Goal: Transaction & Acquisition: Register for event/course

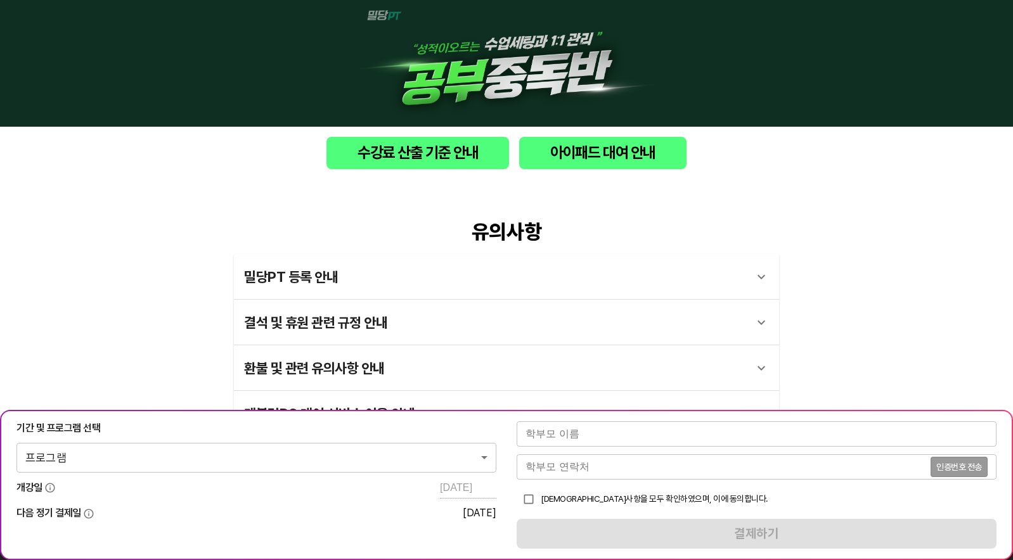
scroll to position [4, 0]
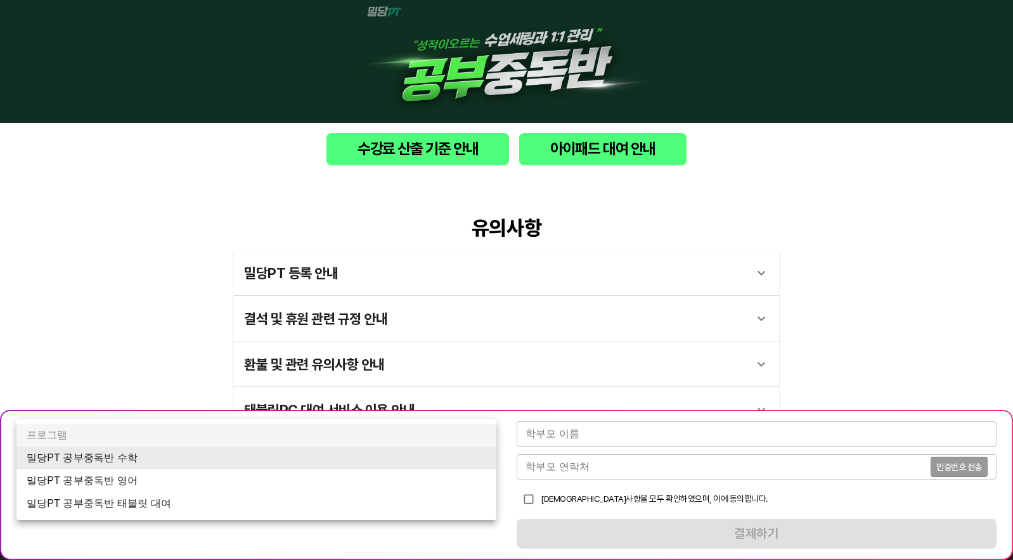
click at [470, 451] on body "수강료 산출 기준 안내 아이패드 대여 안내 유의사항 밀당PT 등록 안내 1 - 1 . 신규등록 신규등록은 밀당PT 각 과목별 프로그램을 처음 …" at bounding box center [506, 378] width 1013 height 764
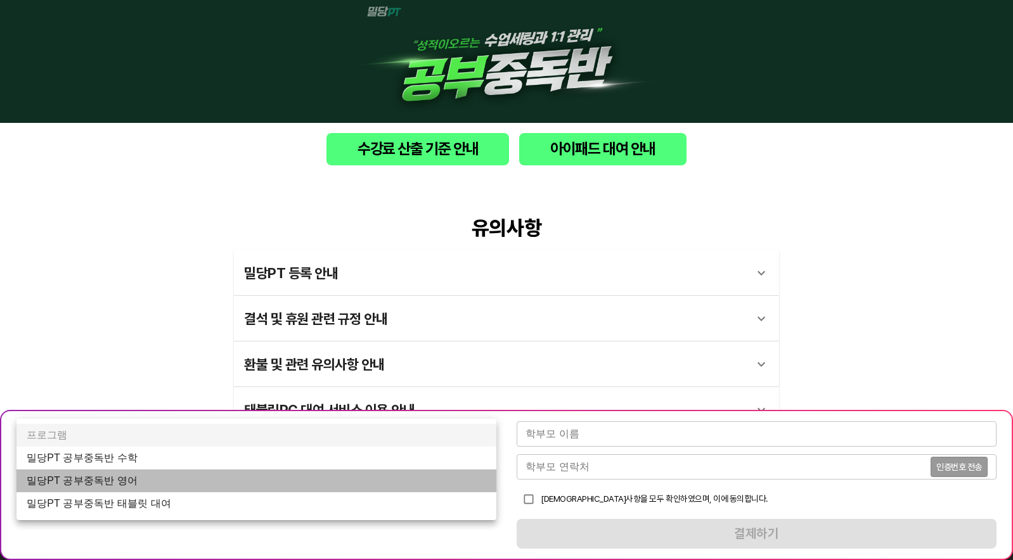
click at [413, 479] on li "밀당PT 공부중독반 영어" at bounding box center [256, 481] width 480 height 23
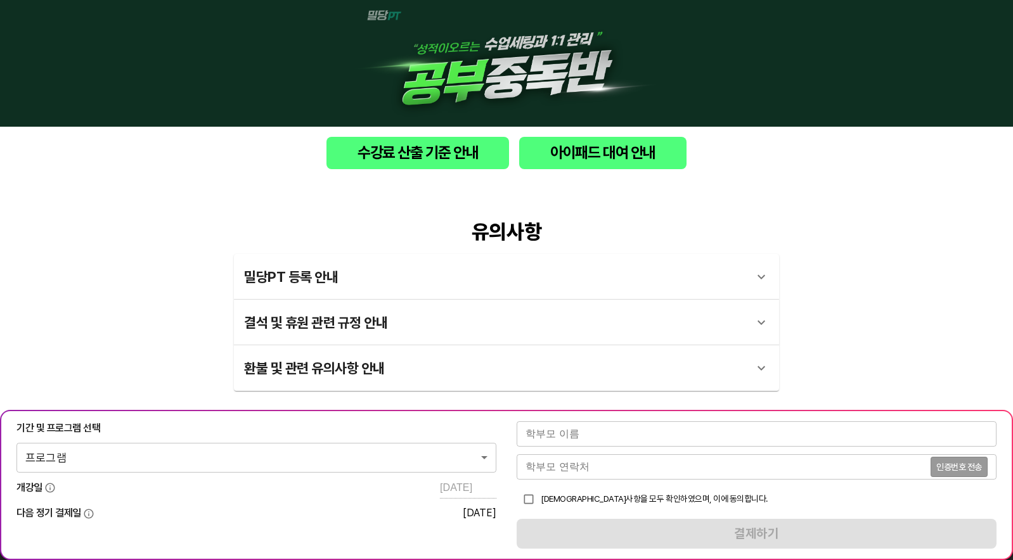
click at [340, 444] on body "수강료 산출 기준 안내 아이패드 대여 안내 유의사항 밀당PT 등록 안내 1 - 1 . 신규등록 신규등록은 밀당PT 각 과목별 프로그램을 처음 …" at bounding box center [506, 359] width 1013 height 719
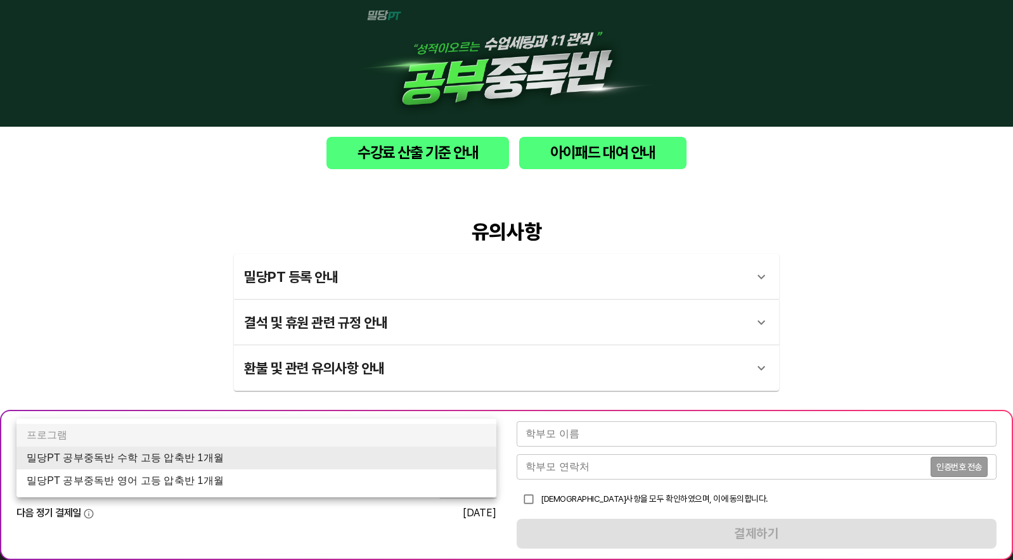
click at [267, 486] on li "밀당PT 공부중독반 영어 고등 압축반 1개월" at bounding box center [256, 481] width 480 height 23
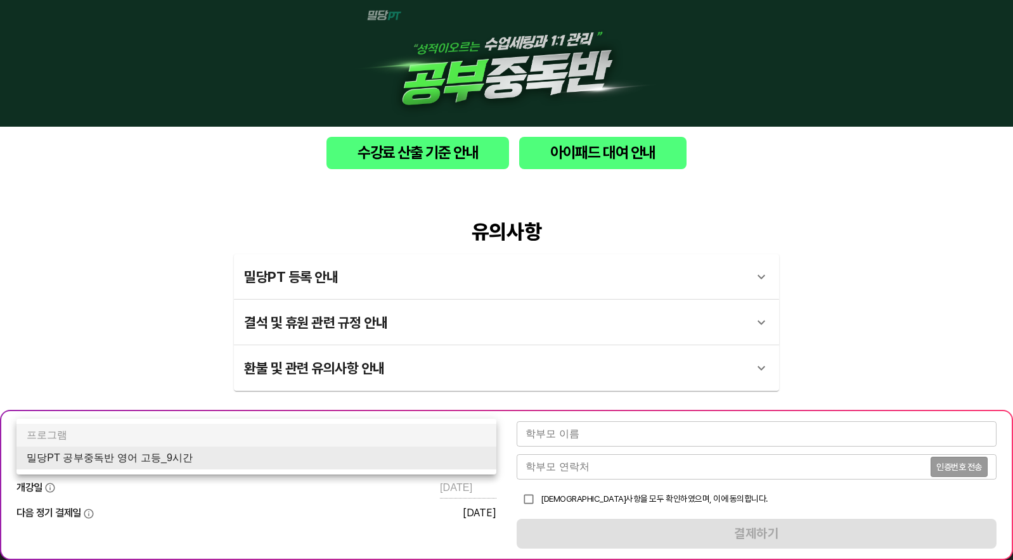
click at [461, 461] on body "수강료 산출 기준 안내 아이패드 대여 안내 유의사항 밀당PT 등록 안내 1 - 1 . 신규등록 신규등록은 밀당PT 각 과목별 프로그램을 처음 …" at bounding box center [506, 359] width 1013 height 719
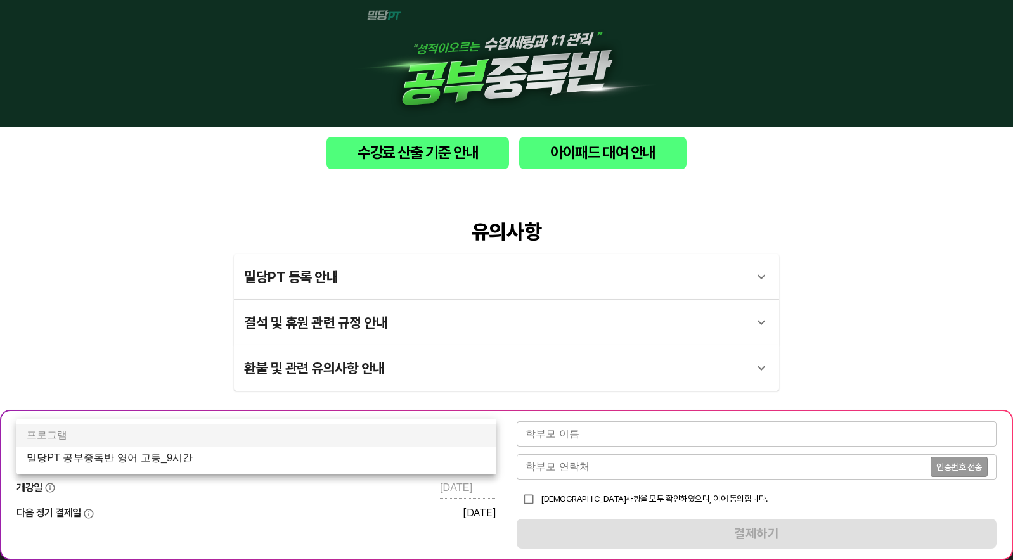
click at [448, 457] on li "밀당PT 공부중독반 영어 고등_9시간" at bounding box center [256, 458] width 480 height 23
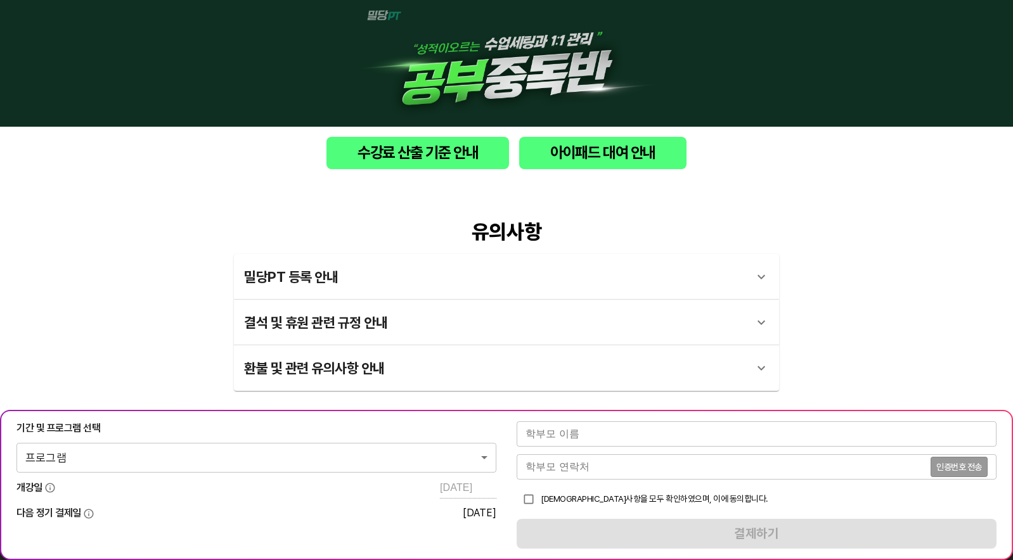
click at [306, 450] on body "수강료 산출 기준 안내 아이패드 대여 안내 유의사항 밀당PT 등록 안내 1 - 1 . 신규등록 신규등록은 밀당PT 각 과목별 프로그램을 처음 …" at bounding box center [506, 359] width 1013 height 719
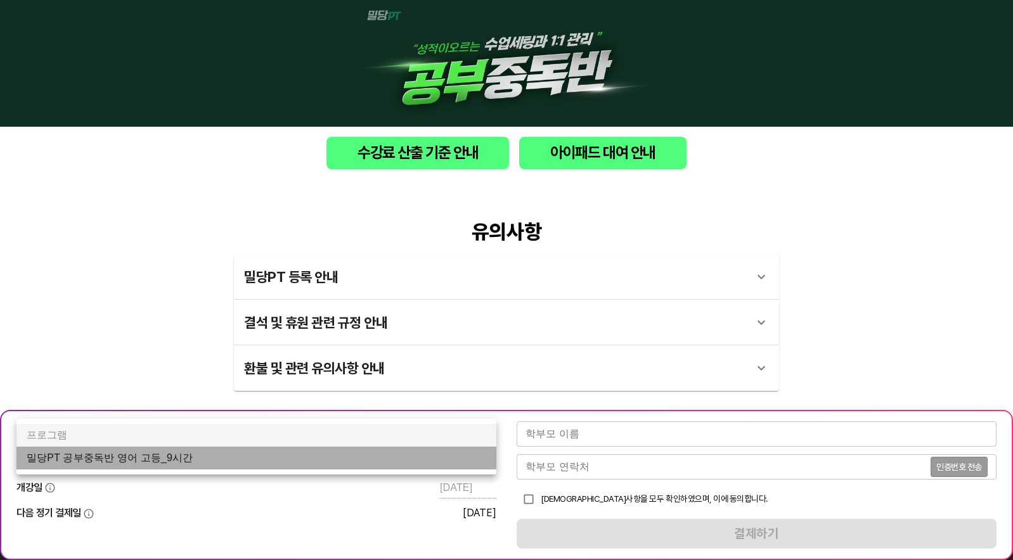
click at [306, 450] on li "밀당PT 공부중독반 영어 고등_9시간" at bounding box center [256, 458] width 480 height 23
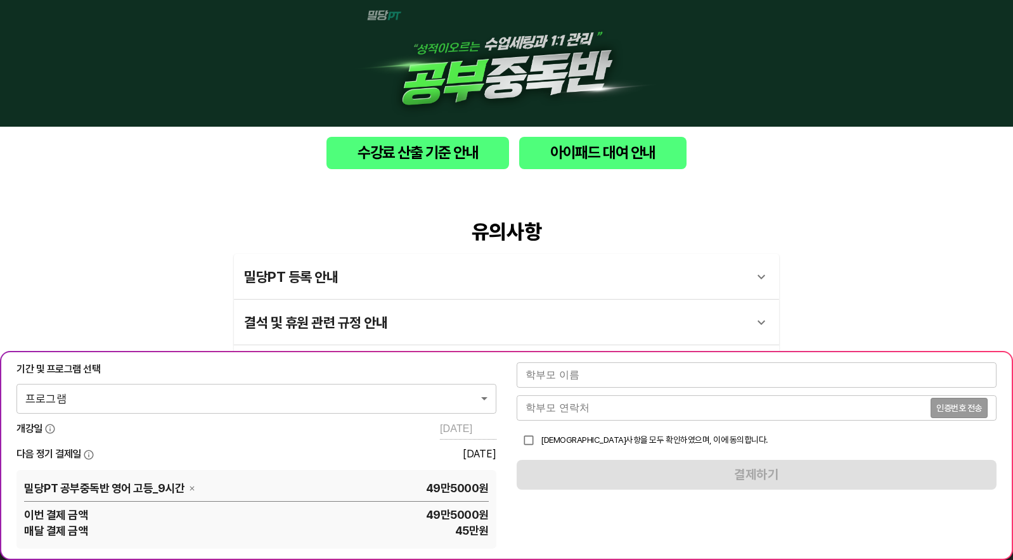
click at [793, 136] on div "수강료 산출 기준 안내 아이패드 대여 안내" at bounding box center [506, 153] width 1013 height 53
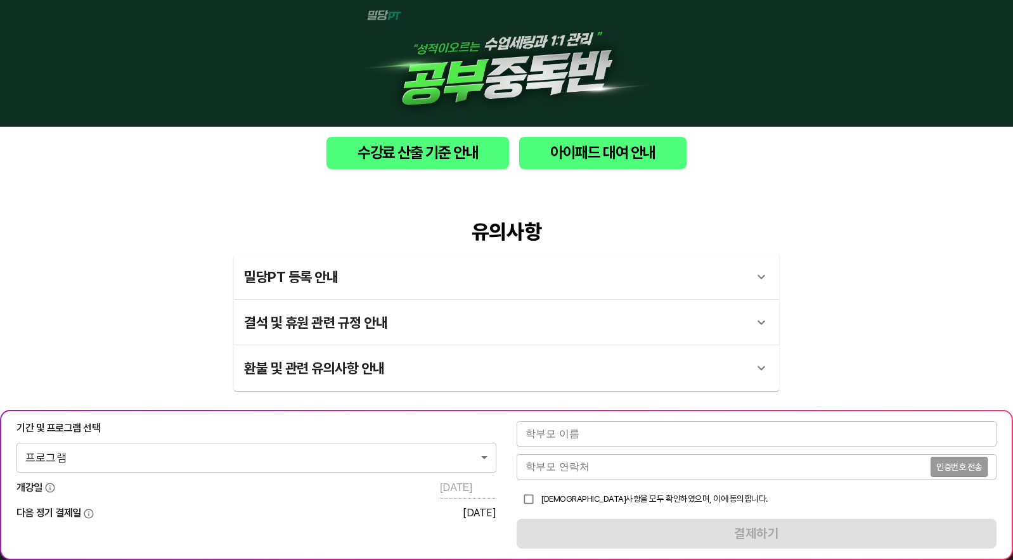
click at [465, 453] on body "수강료 산출 기준 안내 아이패드 대여 안내 유의사항 밀당PT 등록 안내 1 - 1 . 신규등록 신규등록은 밀당PT 각 과목별 프로그램을 처음 …" at bounding box center [506, 359] width 1013 height 719
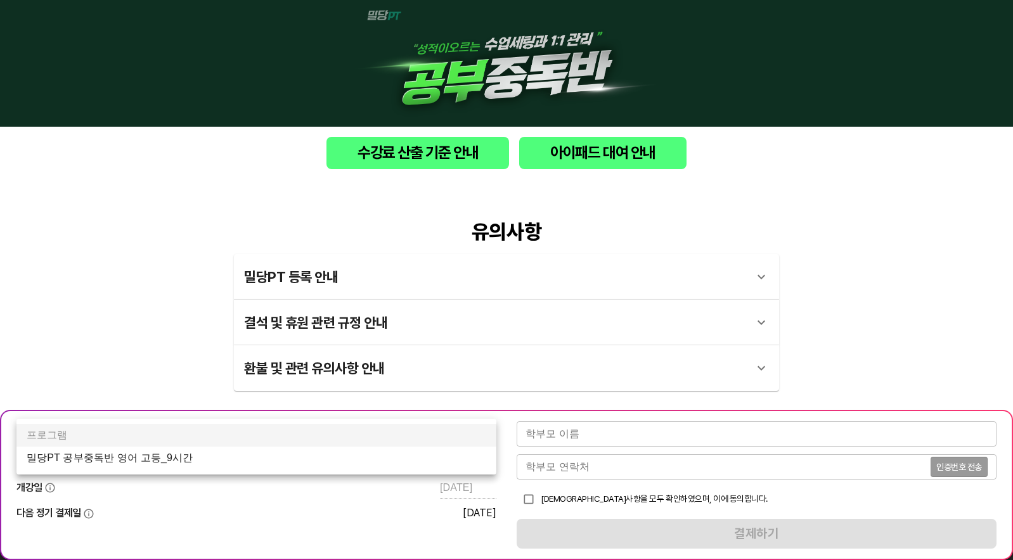
click at [450, 458] on li "밀당PT 공부중독반 영어 고등_9시간" at bounding box center [256, 458] width 480 height 23
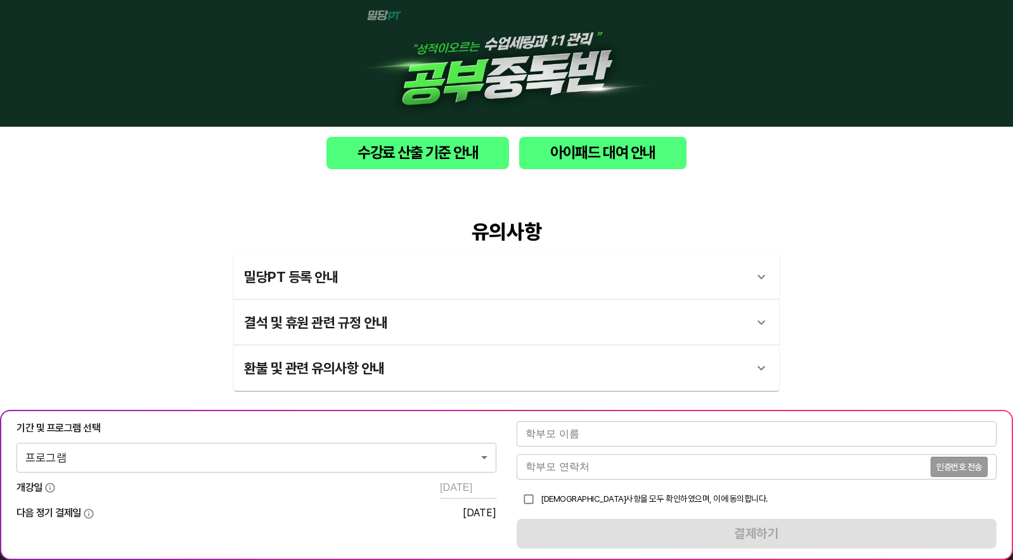
click at [457, 458] on body "수강료 산출 기준 안내 아이패드 대여 안내 유의사항 밀당PT 등록 안내 1 - 1 . 신규등록 신규등록은 밀당PT 각 과목별 프로그램을 처음 …" at bounding box center [506, 359] width 1013 height 719
click at [461, 459] on body "수강료 산출 기준 안내 아이패드 대여 안내 유의사항 밀당PT 등록 안내 1 - 1 . 신규등록 신규등록은 밀당PT 각 과목별 프로그램을 처음 …" at bounding box center [506, 359] width 1013 height 719
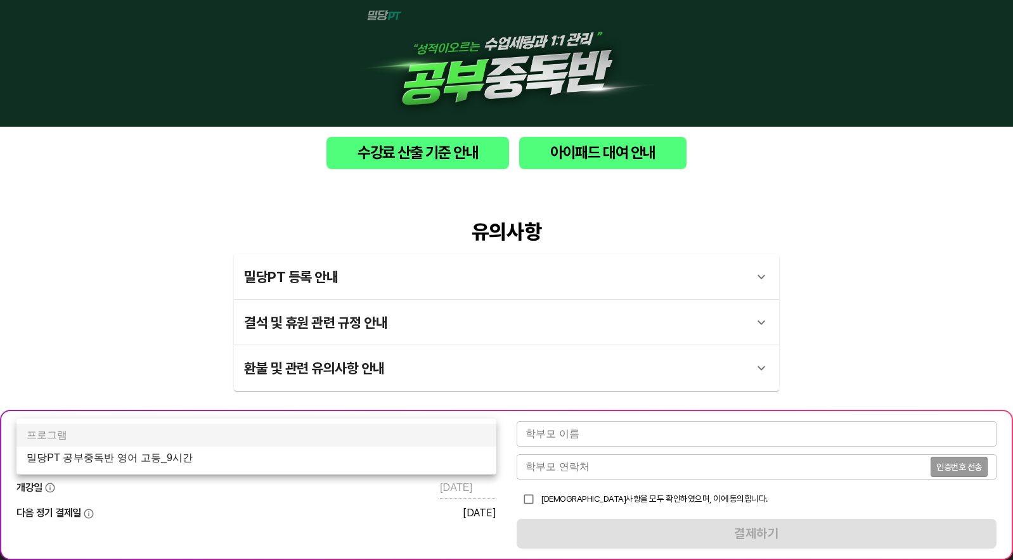
click at [442, 458] on li "밀당PT 공부중독반 영어 고등_9시간" at bounding box center [256, 458] width 480 height 23
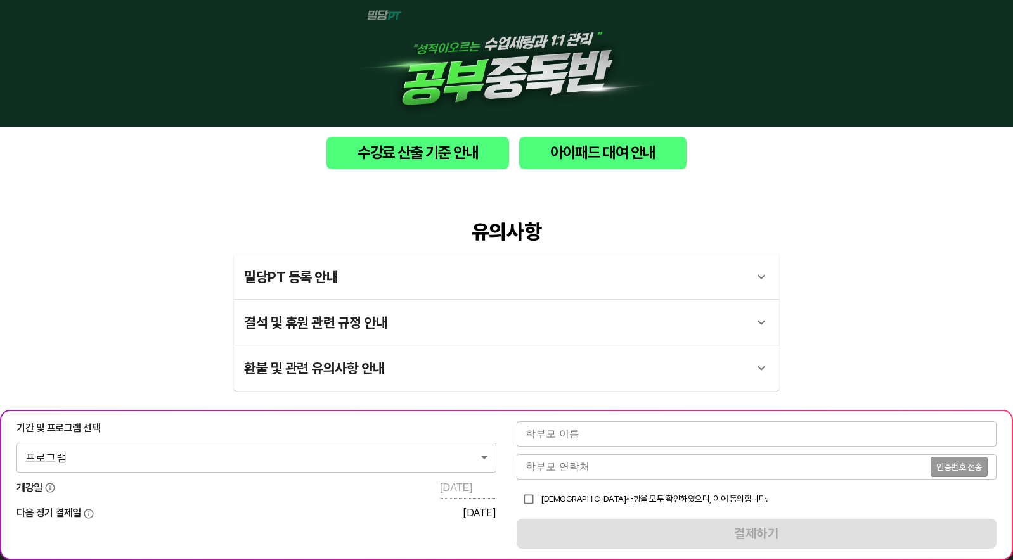
click at [430, 459] on body "수강료 산출 기준 안내 아이패드 대여 안내 유의사항 밀당PT 등록 안내 1 - 1 . 신규등록 신규등록은 밀당PT 각 과목별 프로그램을 처음 …" at bounding box center [506, 359] width 1013 height 719
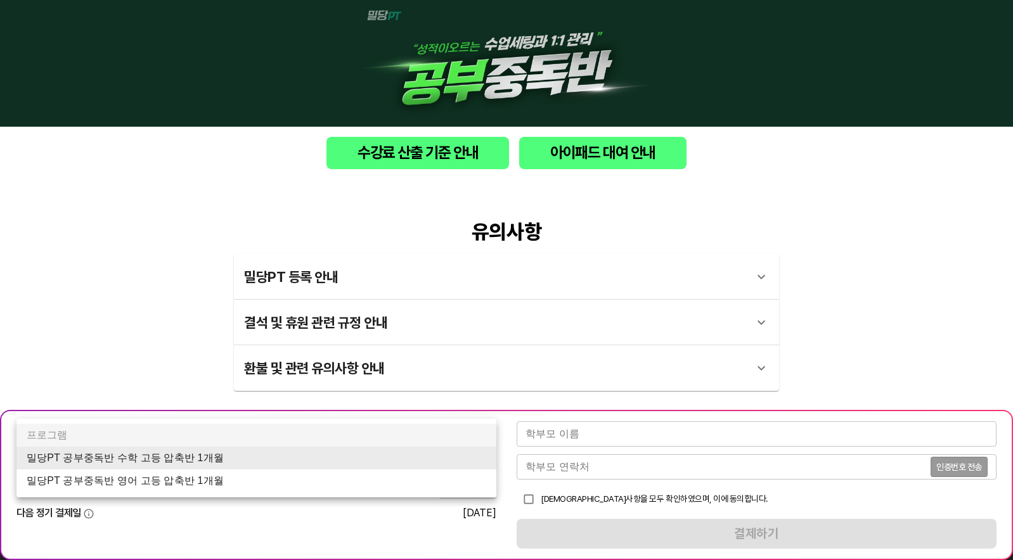
click at [352, 452] on body "수강료 산출 기준 안내 아이패드 대여 안내 유의사항 밀당PT 등록 안내 1 - 1 . 신규등록 신규등록은 밀당PT 각 과목별 프로그램을 처음 …" at bounding box center [506, 359] width 1013 height 719
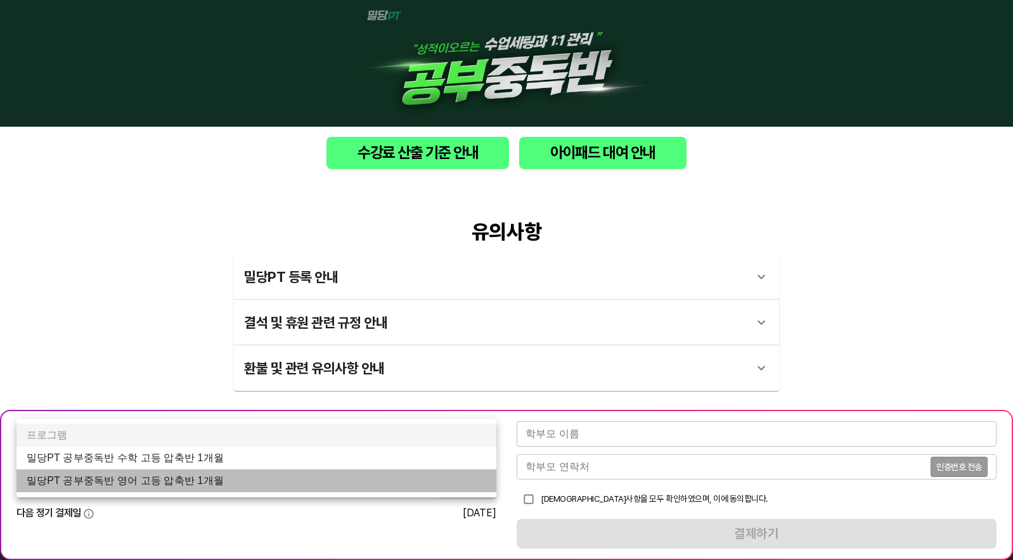
click at [322, 480] on li "밀당PT 공부중독반 영어 고등 압축반 1개월" at bounding box center [256, 481] width 480 height 23
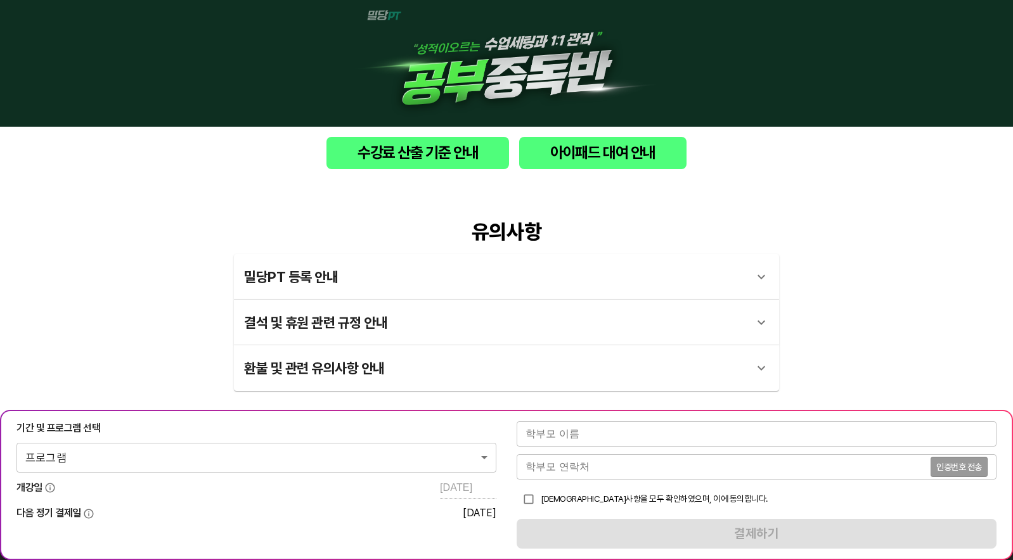
click at [284, 457] on body "수강료 산출 기준 안내 아이패드 대여 안내 유의사항 밀당PT 등록 안내 1 - 1 . 신규등록 신규등록은 밀당PT 각 과목별 프로그램을 처음 …" at bounding box center [506, 359] width 1013 height 719
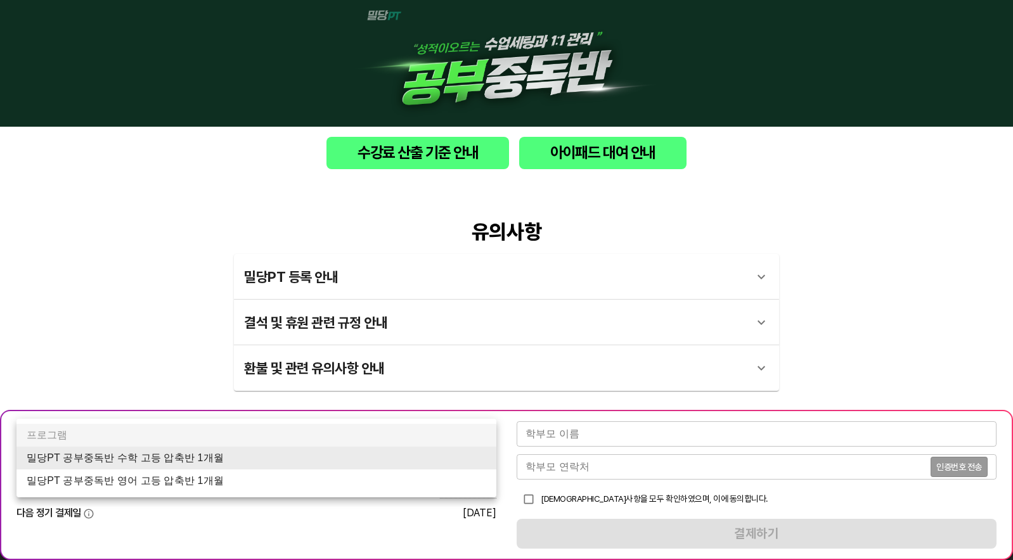
click at [275, 479] on li "밀당PT 공부중독반 영어 고등 압축반 1개월" at bounding box center [256, 481] width 480 height 23
click at [425, 465] on body "수강료 산출 기준 안내 아이패드 대여 안내 유의사항 밀당PT 등록 안내 1 - 1 . 신규등록 신규등록은 밀당PT 각 과목별 프로그램을 처음 …" at bounding box center [506, 359] width 1013 height 719
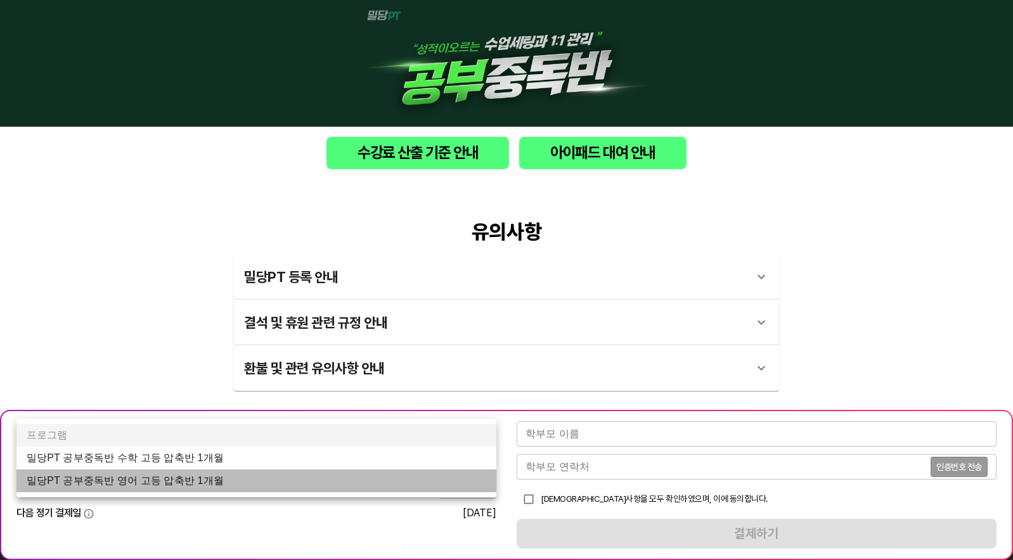
click at [404, 476] on li "밀당PT 공부중독반 영어 고등 압축반 1개월" at bounding box center [256, 481] width 480 height 23
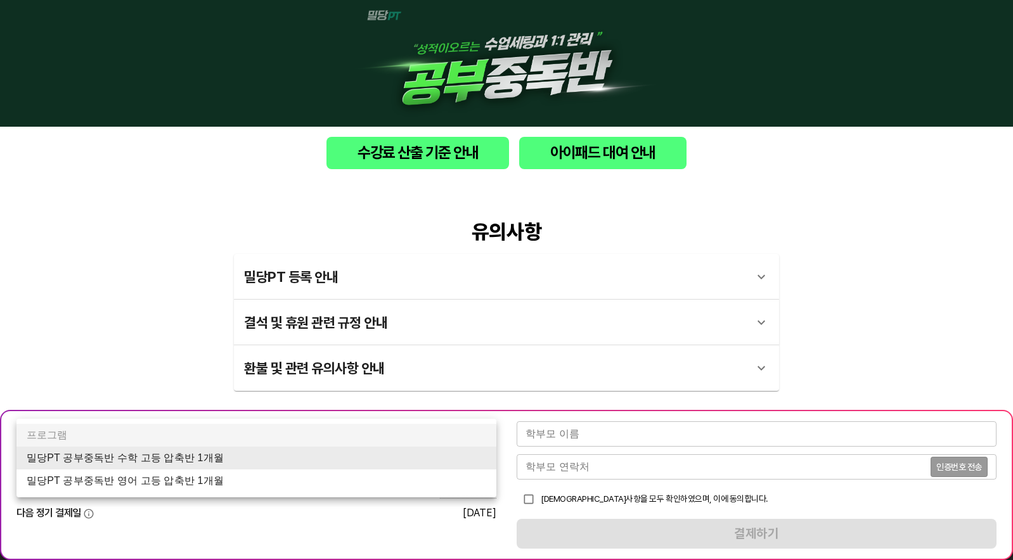
click at [479, 461] on body "수강료 산출 기준 안내 아이패드 대여 안내 유의사항 밀당PT 등록 안내 1 - 1 . 신규등록 신규등록은 밀당PT 각 과목별 프로그램을 처음 …" at bounding box center [506, 359] width 1013 height 719
click at [906, 139] on div at bounding box center [506, 280] width 1013 height 560
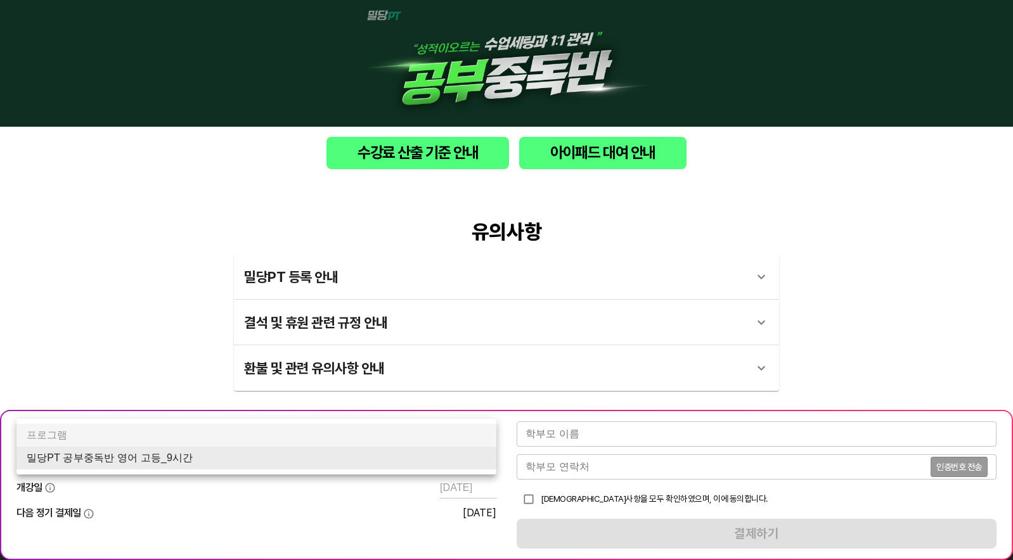
click at [420, 463] on body "수강료 산출 기준 안내 아이패드 대여 안내 유의사항 밀당PT 등록 안내 1 - 1 . 신규등록 신규등록은 밀당PT 각 과목별 프로그램을 처음 …" at bounding box center [506, 359] width 1013 height 719
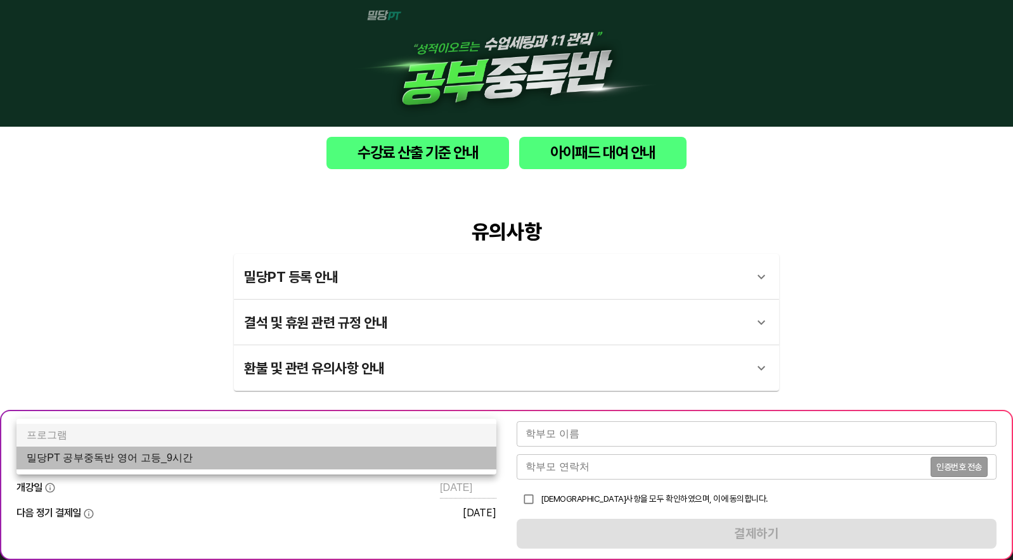
click at [391, 450] on li "밀당PT 공부중독반 영어 고등_9시간" at bounding box center [256, 458] width 480 height 23
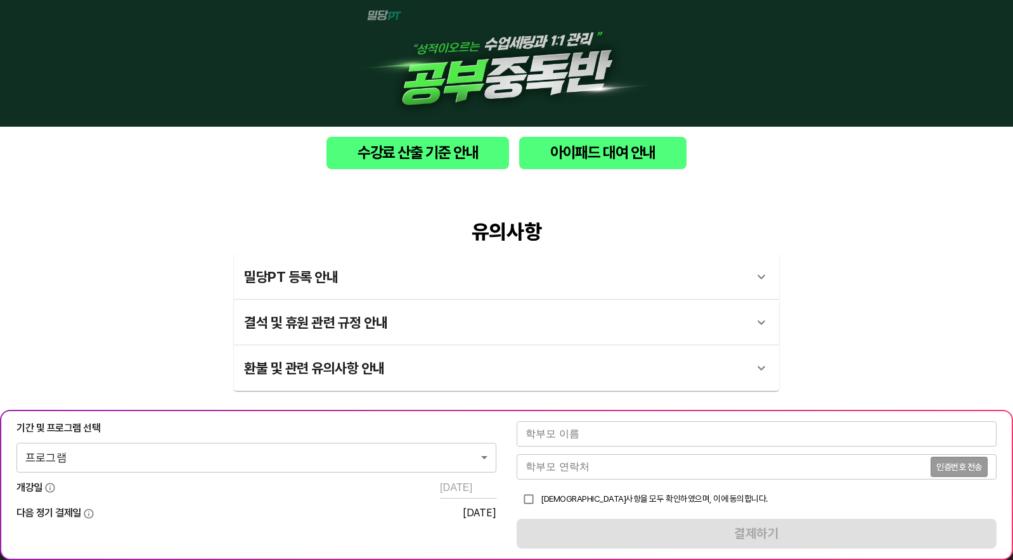
click at [391, 467] on body "수강료 산출 기준 안내 아이패드 대여 안내 유의사항 밀당PT 등록 안내 1 - 1 . 신규등록 신규등록은 밀당PT 각 과목별 프로그램을 처음 …" at bounding box center [506, 359] width 1013 height 719
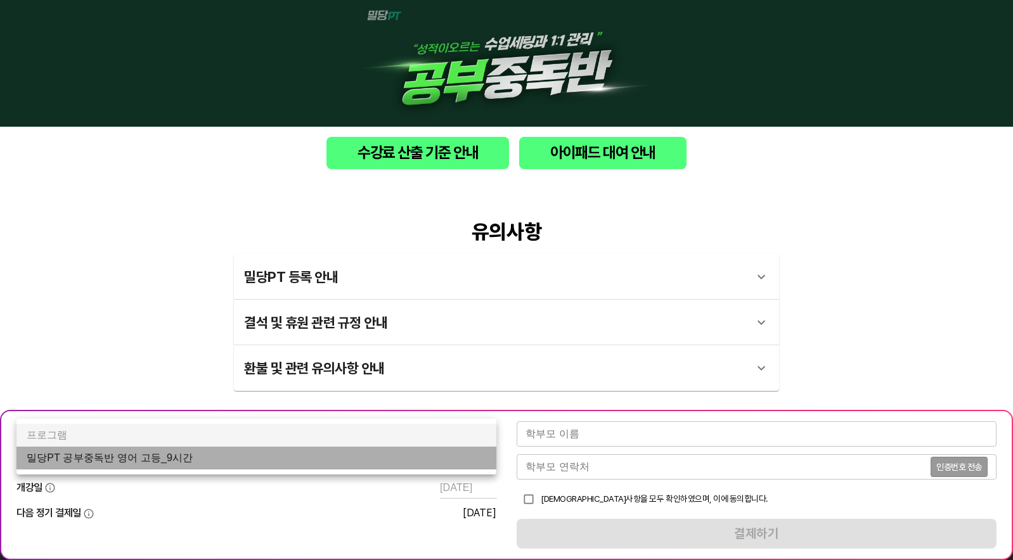
click at [391, 467] on li "밀당PT 공부중독반 영어 고등_9시간" at bounding box center [256, 458] width 480 height 23
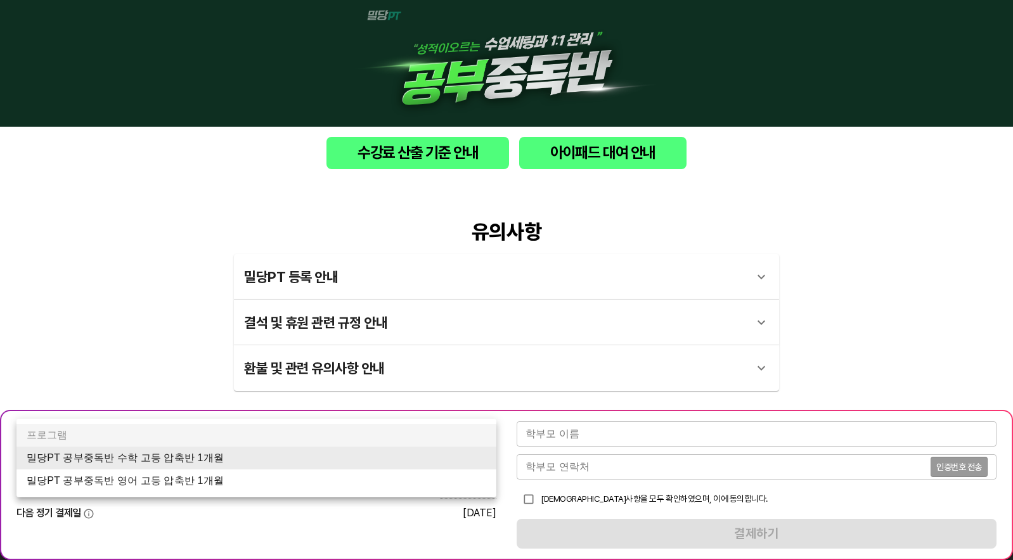
click at [463, 465] on body "수강료 산출 기준 안내 아이패드 대여 안내 유의사항 밀당PT 등록 안내 1 - 1 . 신규등록 신규등록은 밀당PT 각 과목별 프로그램을 처음 …" at bounding box center [506, 359] width 1013 height 719
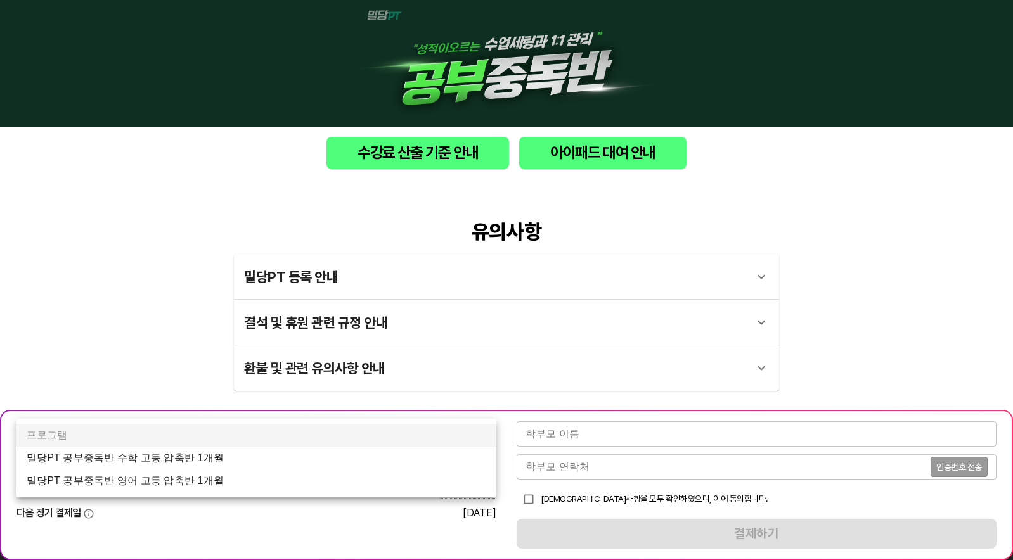
click at [888, 230] on div at bounding box center [506, 280] width 1013 height 560
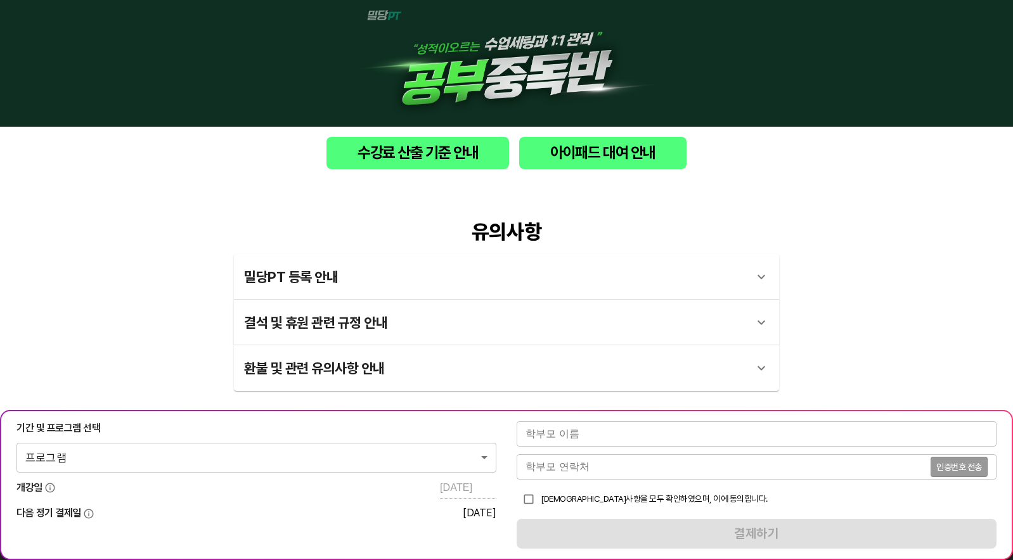
click at [483, 446] on body "수강료 산출 기준 안내 아이패드 대여 안내 유의사항 밀당PT 등록 안내 1 - 1 . 신규등록 신규등록은 밀당PT 각 과목별 프로그램을 처음 …" at bounding box center [506, 359] width 1013 height 719
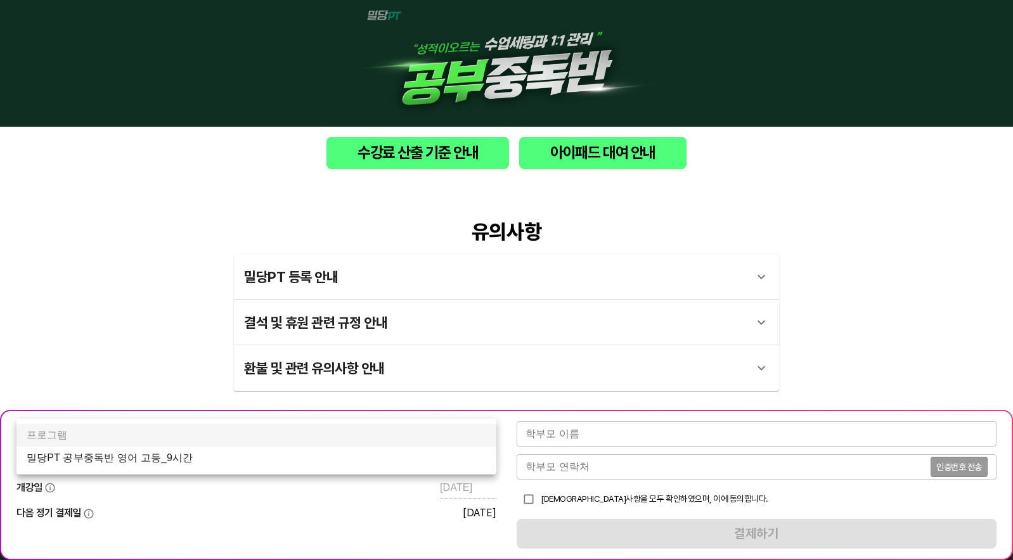
click at [466, 457] on li "밀당PT 공부중독반 영어 고등_9시간" at bounding box center [256, 458] width 480 height 23
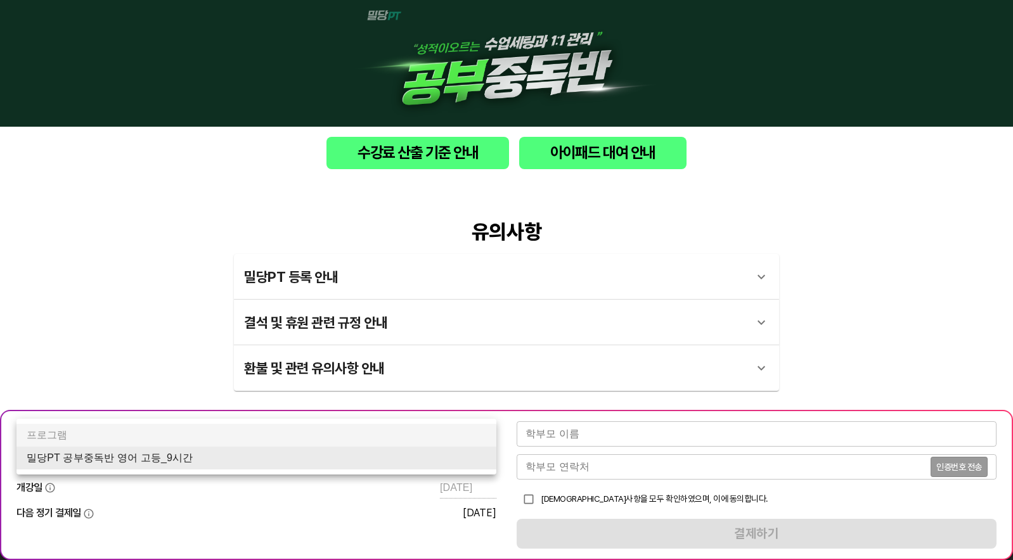
click at [487, 457] on body "수강료 산출 기준 안내 아이패드 대여 안내 유의사항 밀당PT 등록 안내 1 - 1 . 신규등록 신규등록은 밀당PT 각 과목별 프로그램을 처음 …" at bounding box center [506, 359] width 1013 height 719
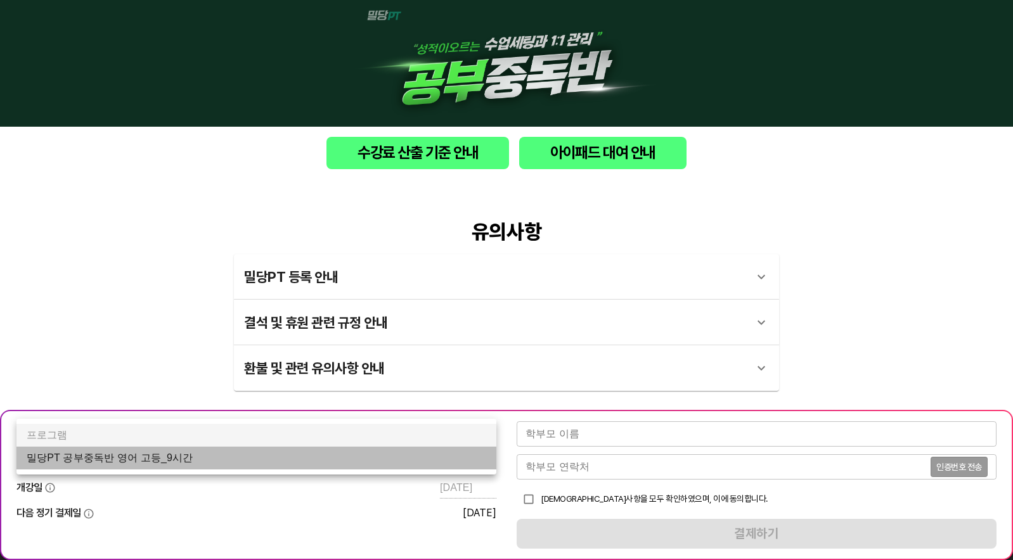
click at [472, 456] on li "밀당PT 공부중독반 영어 고등_9시간" at bounding box center [256, 458] width 480 height 23
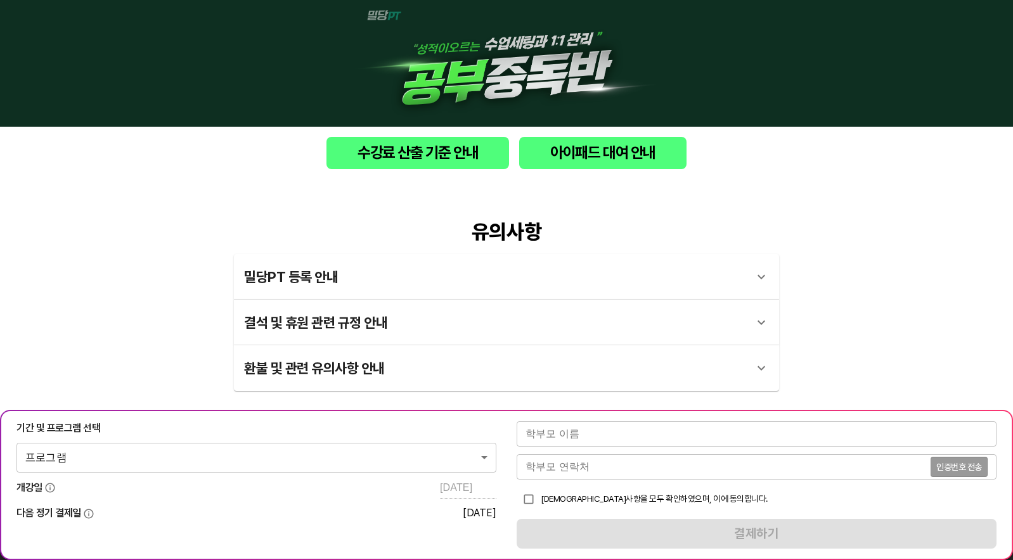
click at [349, 458] on body "수강료 산출 기준 안내 아이패드 대여 안내 유의사항 밀당PT 등록 안내 1 - 1 . 신규등록 신규등록은 밀당PT 각 과목별 프로그램을 처음 …" at bounding box center [506, 359] width 1013 height 719
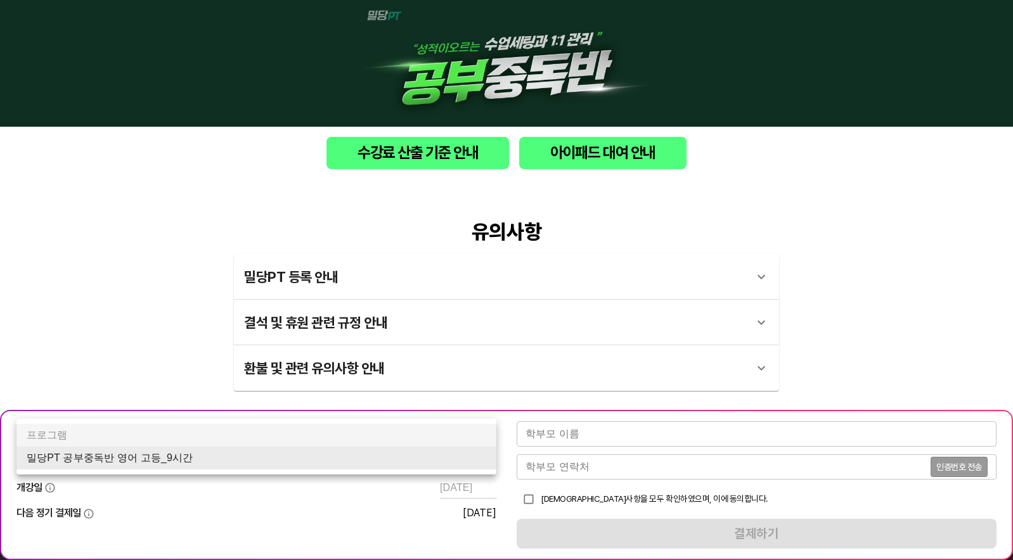
click at [462, 465] on body "수강료 산출 기준 안내 아이패드 대여 안내 유의사항 밀당PT 등록 안내 1 - 1 . 신규등록 신규등록은 밀당PT 각 과목별 프로그램을 처음 …" at bounding box center [506, 359] width 1013 height 719
